Goal: Task Accomplishment & Management: Manage account settings

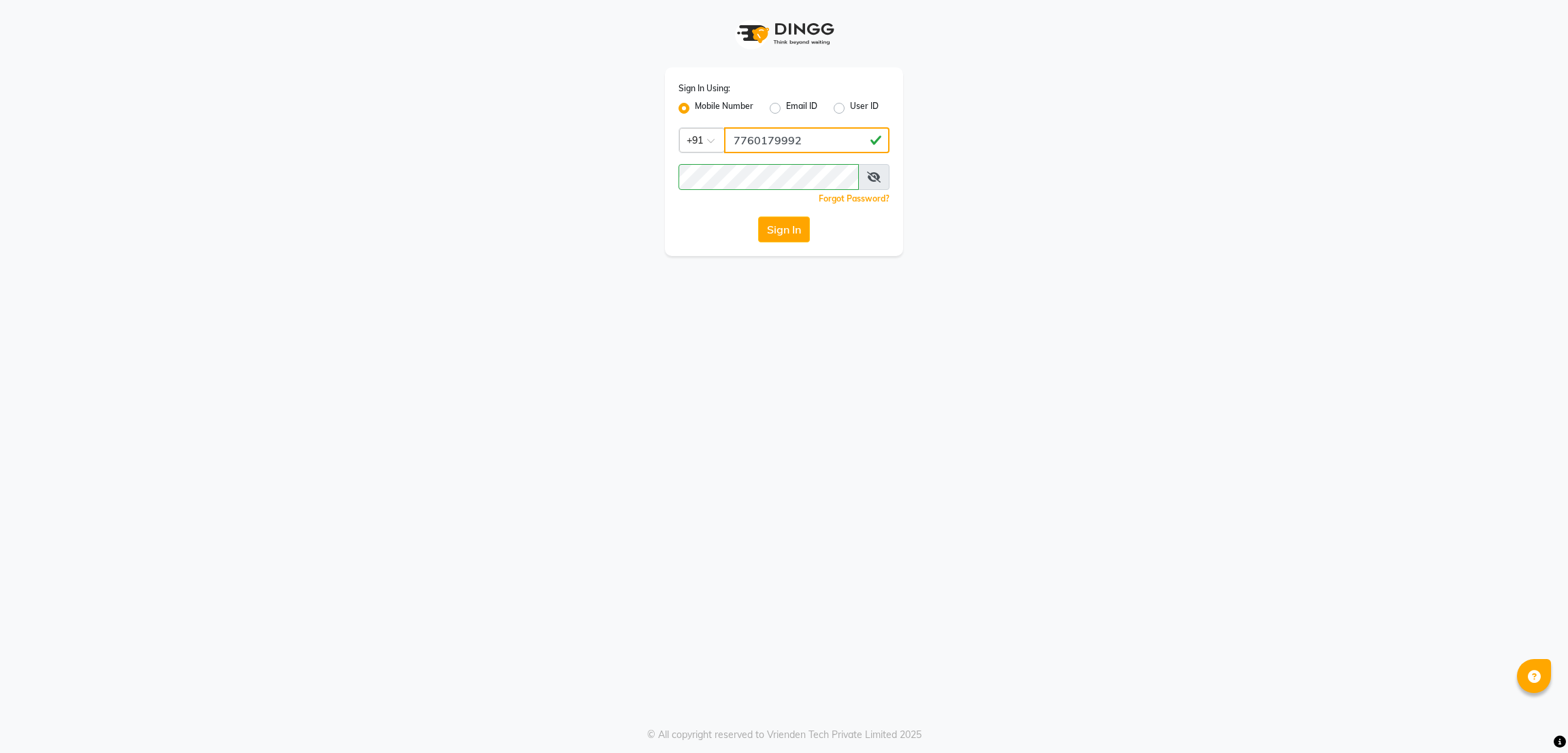
click at [810, 128] on input "7760179992" at bounding box center [807, 140] width 166 height 26
type input "8073170422"
click at [788, 238] on button "Sign In" at bounding box center [784, 229] width 52 height 26
